Goal: Task Accomplishment & Management: Manage account settings

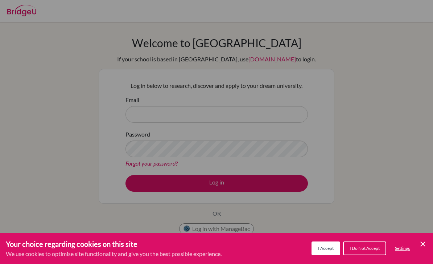
click at [325, 249] on span "I Accept" at bounding box center [326, 247] width 16 height 5
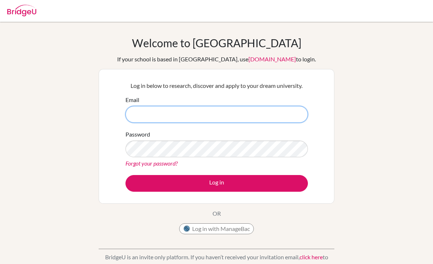
click at [248, 112] on input "Email" at bounding box center [216, 114] width 182 height 17
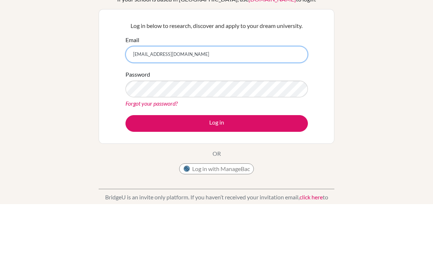
type input "[EMAIL_ADDRESS][DOMAIN_NAME]"
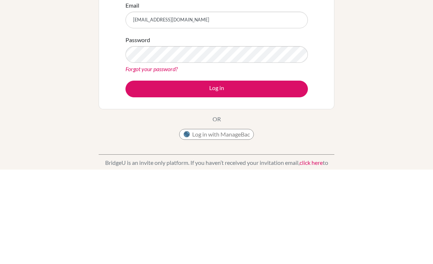
click at [255, 175] on button "Log in" at bounding box center [216, 183] width 182 height 17
click at [236, 175] on button "Log in" at bounding box center [216, 183] width 182 height 17
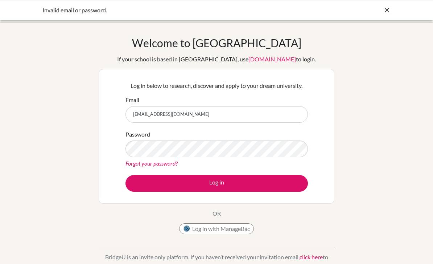
click at [396, 9] on div "Invalid email or password." at bounding box center [216, 10] width 433 height 20
click at [247, 109] on input "Email" at bounding box center [216, 114] width 182 height 17
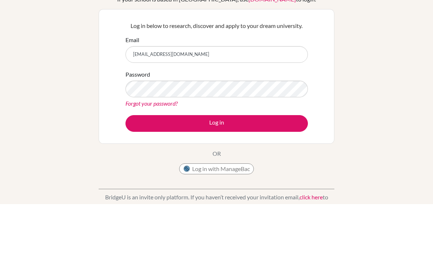
type input "annie03197@rais.ac.th"
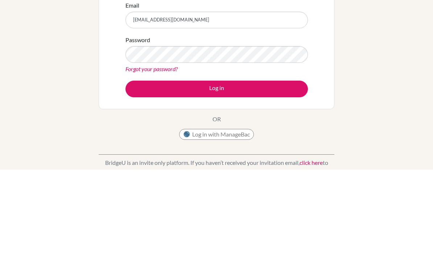
click at [243, 175] on button "Log in" at bounding box center [216, 183] width 182 height 17
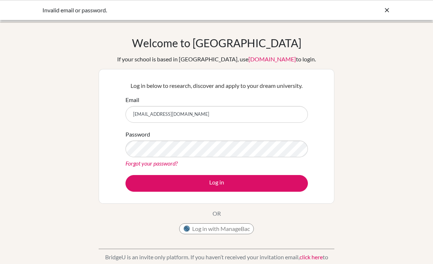
click at [139, 165] on link "Forgot your password?" at bounding box center [151, 163] width 52 height 7
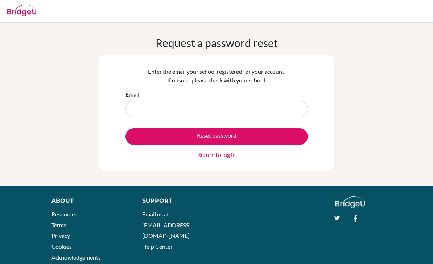
click at [230, 108] on input "Email" at bounding box center [216, 108] width 182 height 17
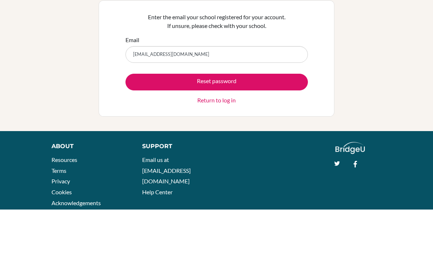
type input "[EMAIL_ADDRESS][DOMAIN_NAME]"
click at [243, 128] on button "Reset password" at bounding box center [216, 136] width 182 height 17
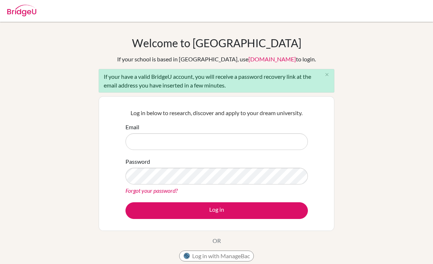
click at [272, 140] on input "Email" at bounding box center [216, 141] width 182 height 17
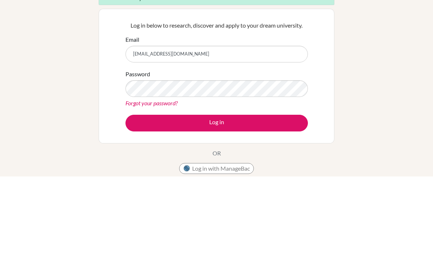
type input "Annie03197@rais.ac.th"
click at [239, 202] on button "Log in" at bounding box center [216, 210] width 182 height 17
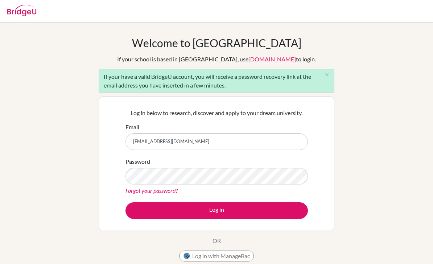
scroll to position [111, 0]
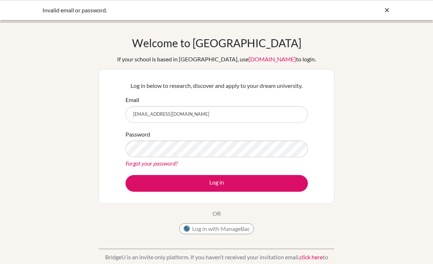
click at [162, 165] on link "Forgot your password?" at bounding box center [151, 163] width 52 height 7
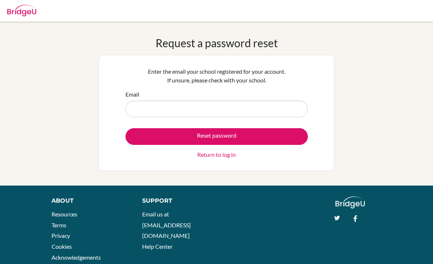
scroll to position [19, 0]
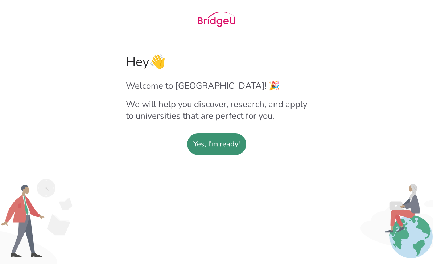
click at [205, 143] on slot "Yes, I'm ready!" at bounding box center [216, 143] width 47 height 21
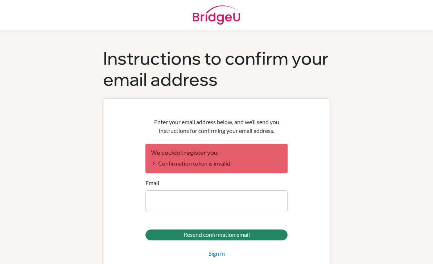
scroll to position [23, 0]
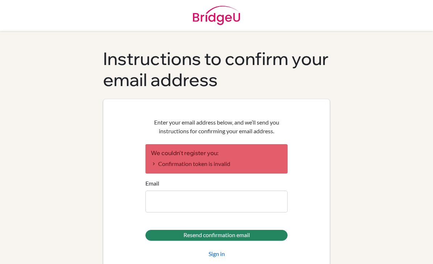
click at [194, 193] on form "We couldn't register you: Confirmation token is invalid Email Resend confirmati…" at bounding box center [216, 201] width 142 height 114
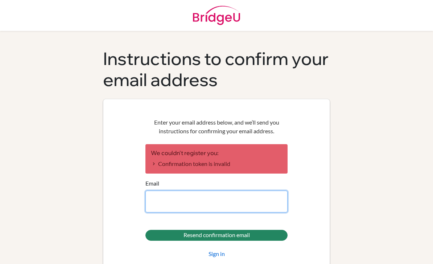
click at [185, 190] on input "Email" at bounding box center [216, 201] width 142 height 22
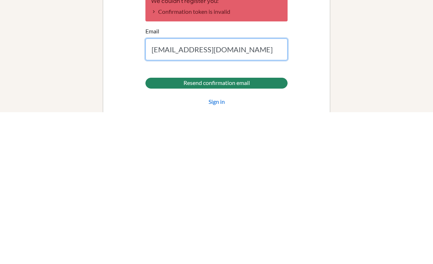
click at [237, 230] on input "Resend confirmation email" at bounding box center [216, 235] width 142 height 11
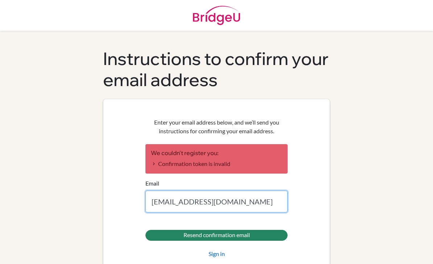
click at [251, 190] on input "[EMAIL_ADDRESS][DOMAIN_NAME]" at bounding box center [216, 201] width 142 height 22
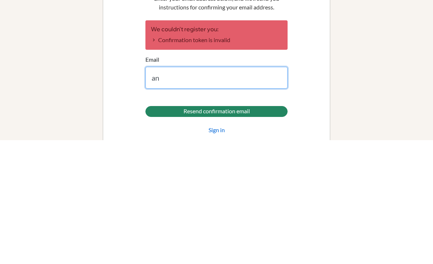
type input "a"
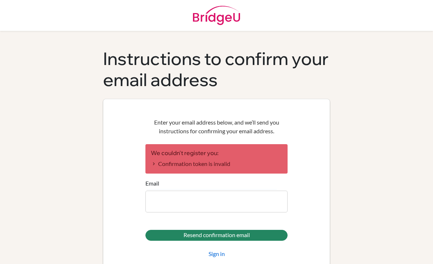
click at [222, 249] on link "Sign in" at bounding box center [217, 253] width 16 height 9
click at [257, 230] on input "Resend confirmation email" at bounding box center [216, 235] width 142 height 11
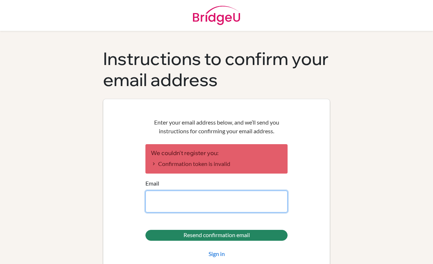
click at [244, 202] on input "Email" at bounding box center [216, 201] width 142 height 22
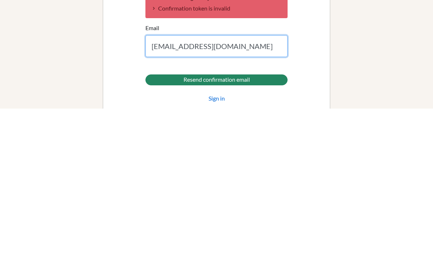
scroll to position [13, 0]
type input "[EMAIL_ADDRESS][DOMAIN_NAME]"
click at [254, 230] on input "Resend confirmation email" at bounding box center [216, 235] width 142 height 11
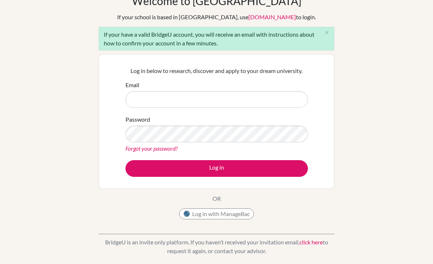
scroll to position [39, 0]
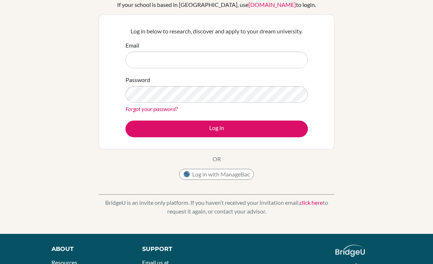
scroll to position [52, 0]
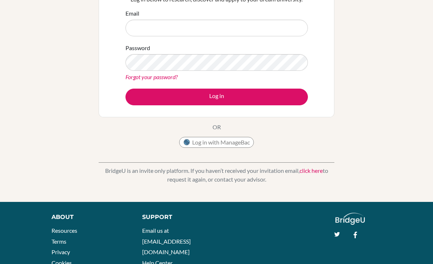
scroll to position [126, 0]
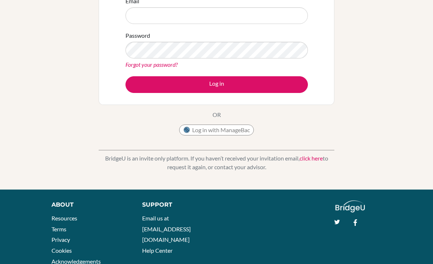
click at [311, 157] on link "click here" at bounding box center [311, 158] width 23 height 7
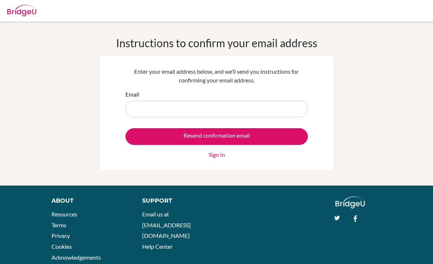
click at [276, 114] on input "Email" at bounding box center [216, 108] width 182 height 17
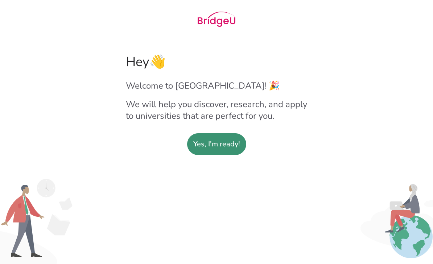
click at [224, 150] on slot "Yes, I'm ready!" at bounding box center [216, 143] width 47 height 21
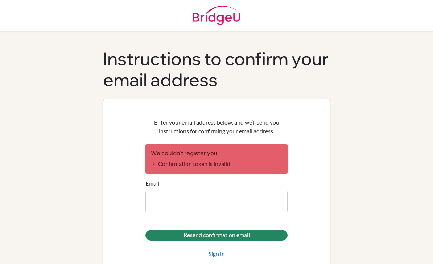
scroll to position [23, 0]
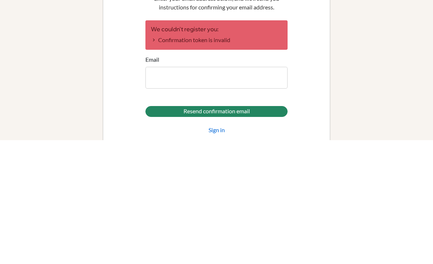
click at [257, 230] on input "Resend confirmation email" at bounding box center [216, 235] width 142 height 11
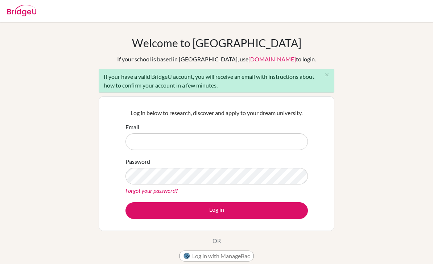
click at [194, 137] on input "Email" at bounding box center [216, 141] width 182 height 17
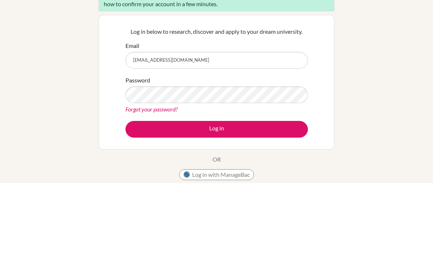
type input "[EMAIL_ADDRESS][DOMAIN_NAME]"
click at [137, 187] on link "Forgot your password?" at bounding box center [151, 190] width 52 height 7
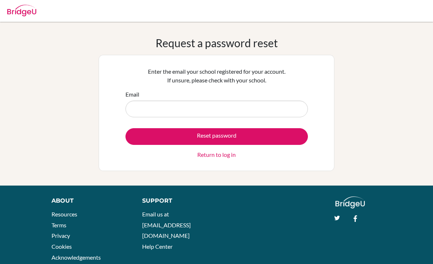
click at [235, 110] on input "Email" at bounding box center [216, 108] width 182 height 17
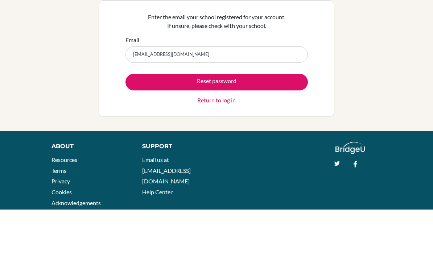
type input "annie03197@rais.ac.th"
click at [152, 128] on button "Reset password" at bounding box center [216, 136] width 182 height 17
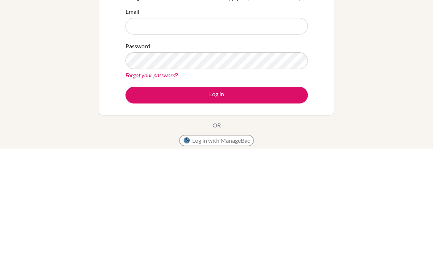
click at [170, 187] on link "Forgot your password?" at bounding box center [151, 190] width 52 height 7
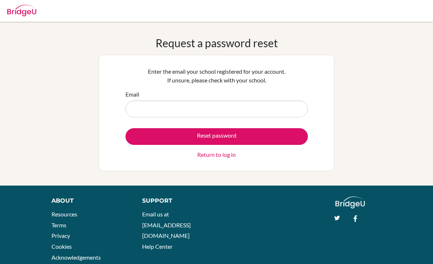
click at [280, 105] on input "Email" at bounding box center [216, 108] width 182 height 17
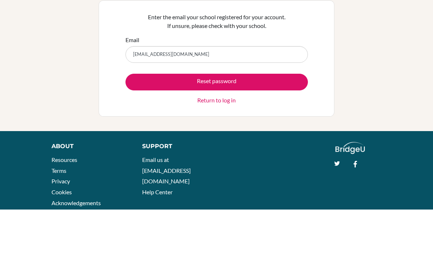
scroll to position [19, 0]
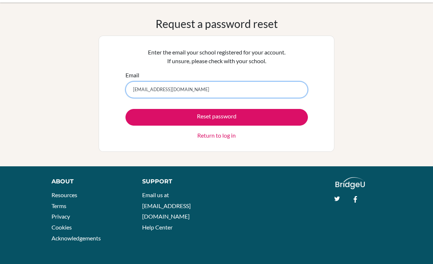
type input "[EMAIL_ADDRESS][DOMAIN_NAME]"
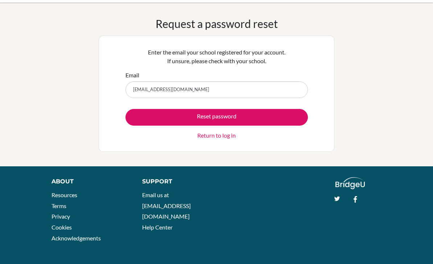
click at [268, 119] on button "Reset password" at bounding box center [216, 117] width 182 height 17
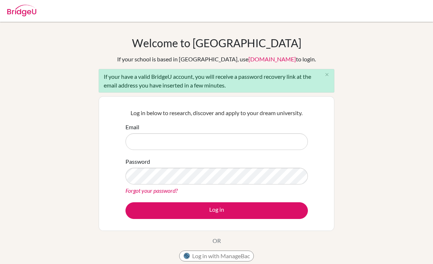
click at [258, 144] on input "Email" at bounding box center [216, 141] width 182 height 17
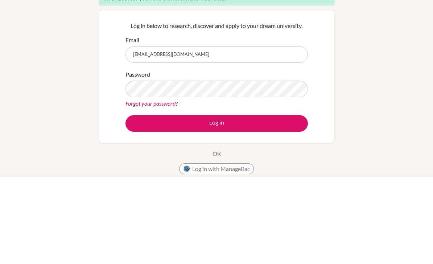
type input "[EMAIL_ADDRESS][DOMAIN_NAME]"
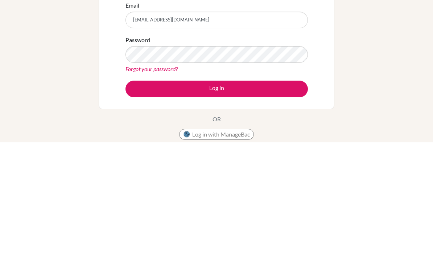
click at [233, 202] on button "Log in" at bounding box center [216, 210] width 182 height 17
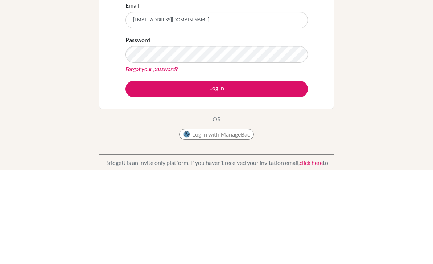
click at [256, 175] on button "Log in" at bounding box center [216, 183] width 182 height 17
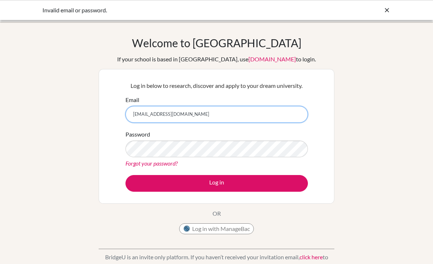
click at [213, 120] on input "[EMAIL_ADDRESS][DOMAIN_NAME]" at bounding box center [216, 114] width 182 height 17
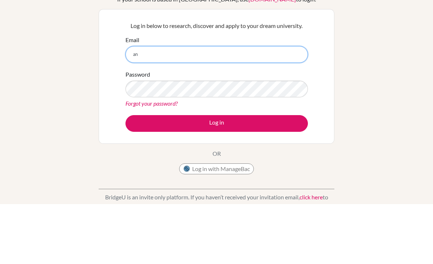
type input "a"
type input "[EMAIL_ADDRESS][DOMAIN_NAME]"
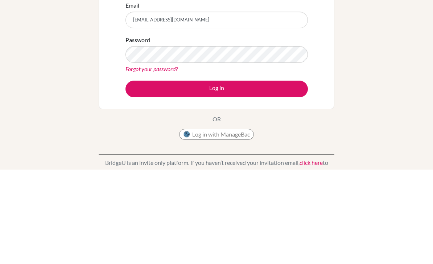
click at [245, 175] on button "Log in" at bounding box center [216, 183] width 182 height 17
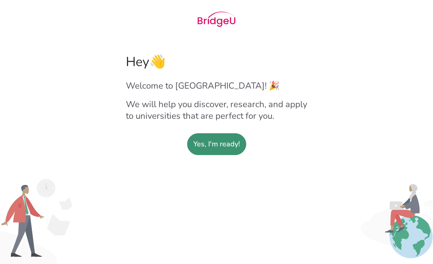
click at [218, 145] on slot "Yes, I'm ready!" at bounding box center [216, 143] width 47 height 21
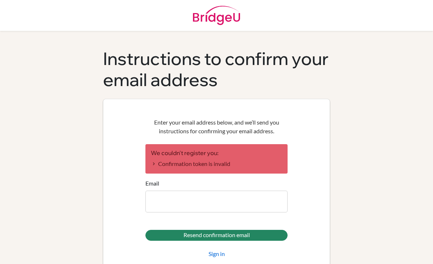
scroll to position [23, 0]
